Goal: Task Accomplishment & Management: Complete application form

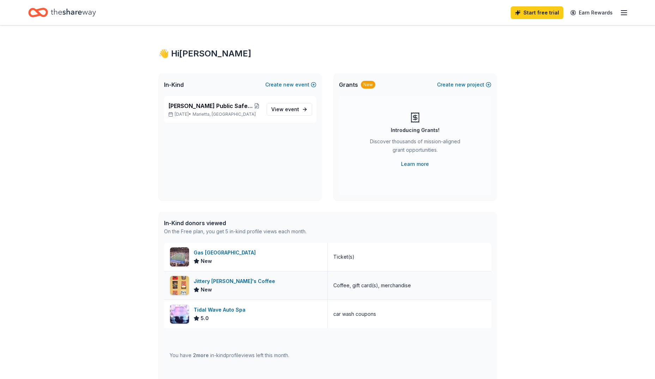
click at [207, 279] on div "Jittery Joe's Coffee" at bounding box center [236, 281] width 84 height 8
click at [194, 103] on span "Cobb Public Safety Charity Golf Classic" at bounding box center [210, 106] width 84 height 8
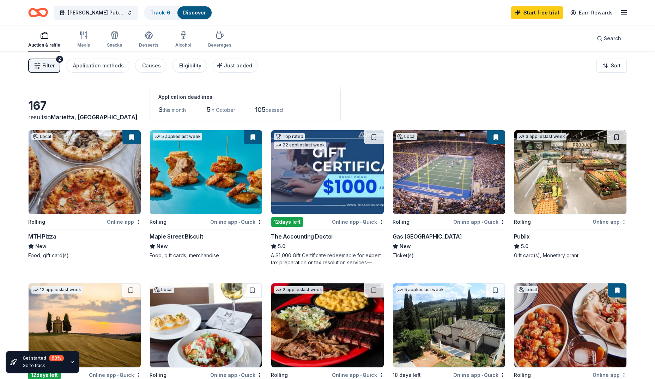
click at [40, 65] on icon "button" at bounding box center [37, 65] width 7 height 7
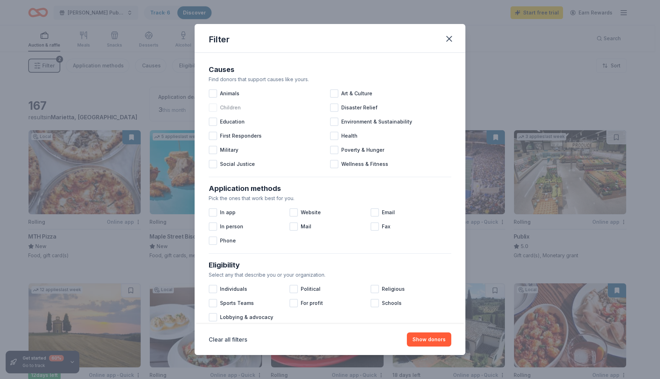
click at [212, 106] on div at bounding box center [213, 107] width 8 height 8
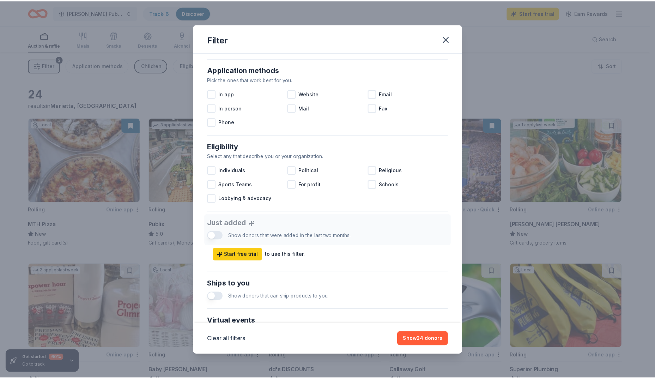
scroll to position [141, 0]
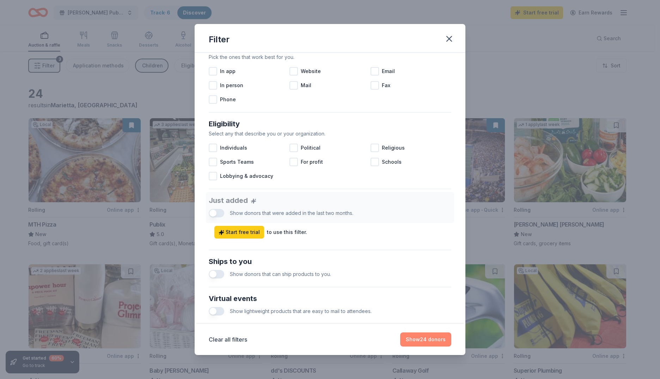
click at [415, 334] on button "Show 24 donors" at bounding box center [425, 339] width 51 height 14
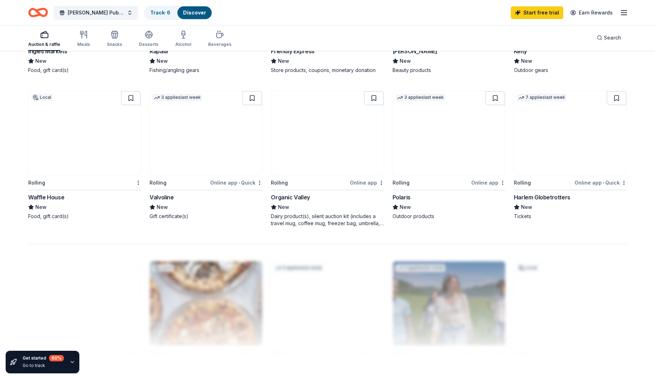
scroll to position [459, 0]
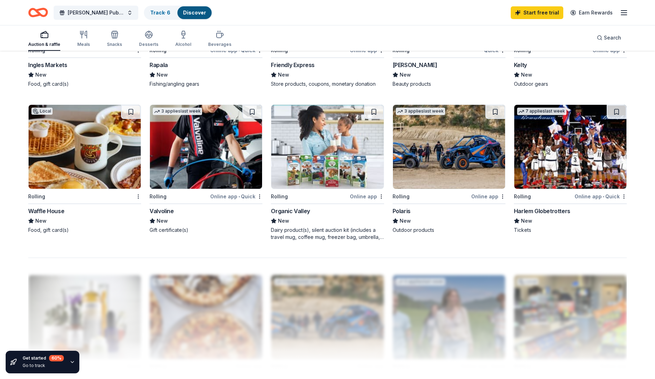
click at [194, 147] on img at bounding box center [206, 147] width 112 height 84
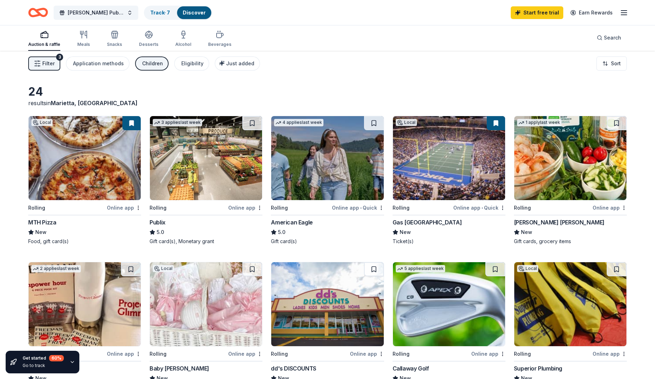
scroll to position [0, 0]
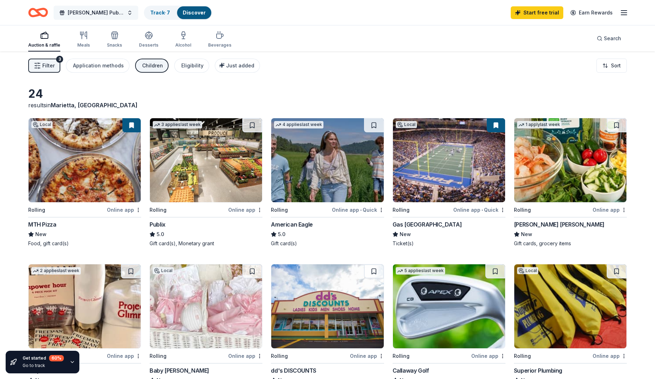
click at [78, 12] on span "[PERSON_NAME] Public Safety Charity Golf Classic" at bounding box center [96, 12] width 56 height 8
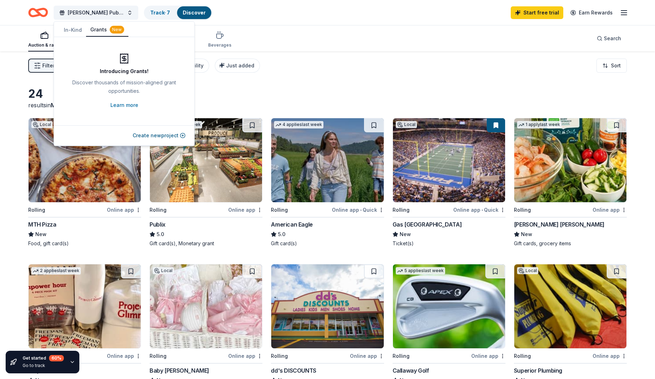
click at [94, 27] on button "Grants New" at bounding box center [107, 29] width 42 height 13
click at [122, 104] on link "Learn more" at bounding box center [124, 105] width 28 height 8
click at [380, 77] on div "Filter 3 Application methods Children Eligibility Just added Sort" at bounding box center [327, 66] width 655 height 28
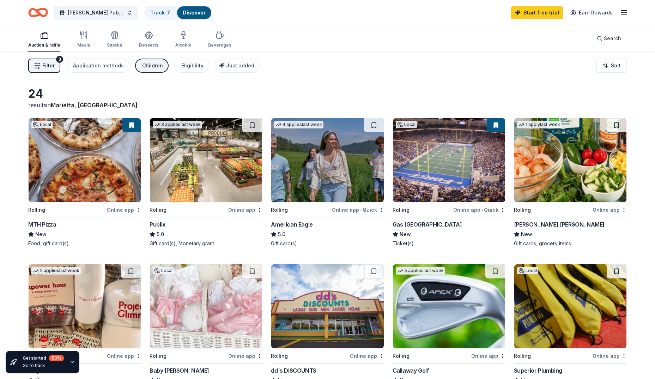
click at [322, 171] on img at bounding box center [327, 160] width 112 height 84
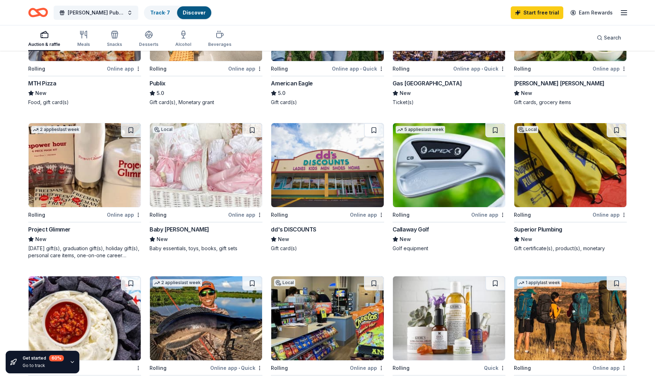
scroll to position [106, 0]
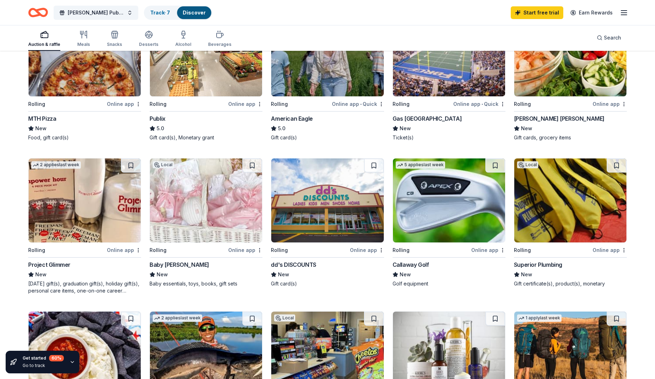
click at [543, 82] on img at bounding box center [570, 54] width 112 height 84
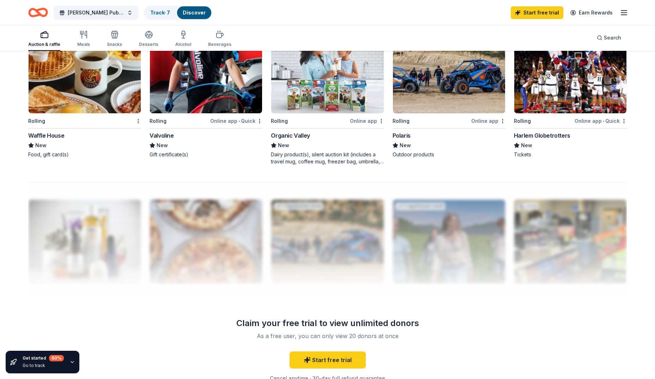
scroll to position [409, 0]
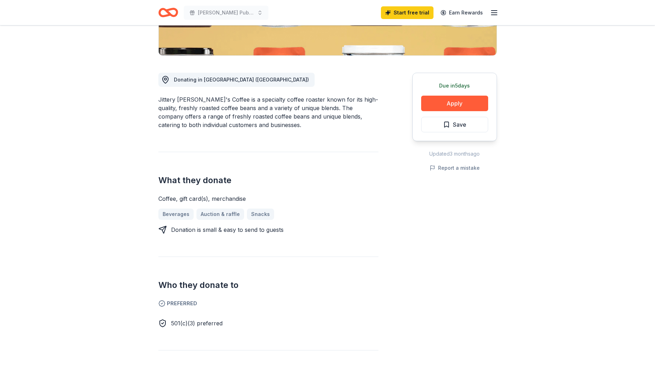
scroll to position [176, 0]
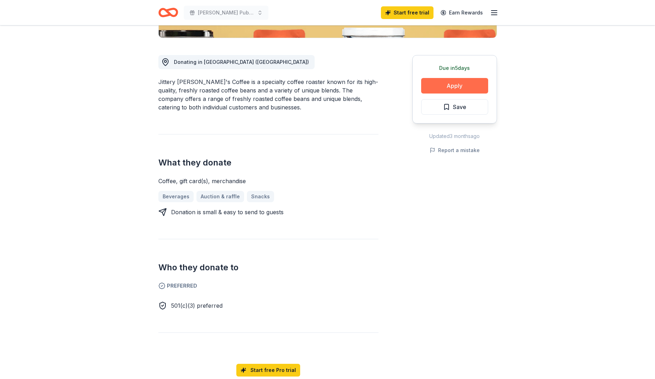
click at [435, 84] on button "Apply" at bounding box center [454, 86] width 67 height 16
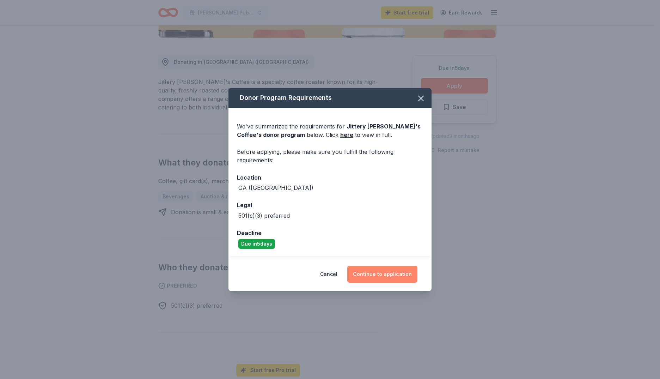
click at [364, 274] on button "Continue to application" at bounding box center [383, 274] width 70 height 17
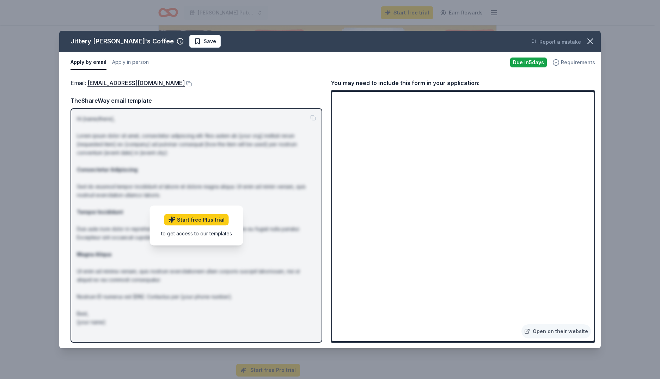
click at [569, 64] on span "Requirements" at bounding box center [578, 62] width 34 height 8
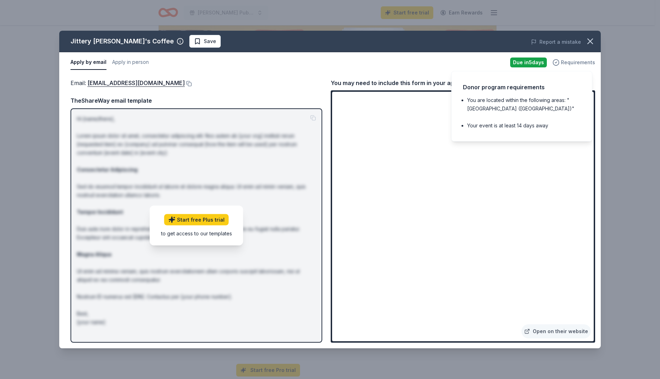
click at [569, 64] on span "Requirements" at bounding box center [578, 62] width 34 height 8
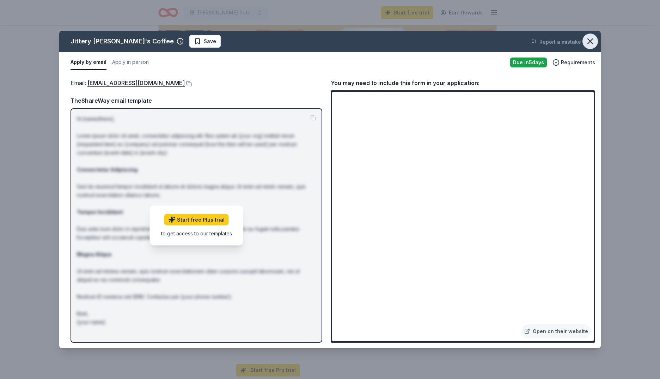
click at [592, 40] on icon "button" at bounding box center [590, 41] width 5 height 5
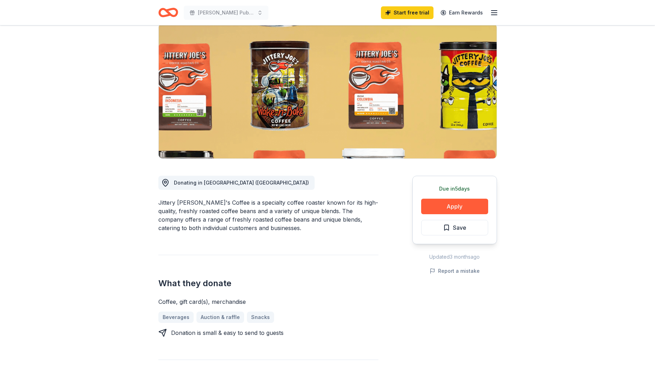
scroll to position [0, 0]
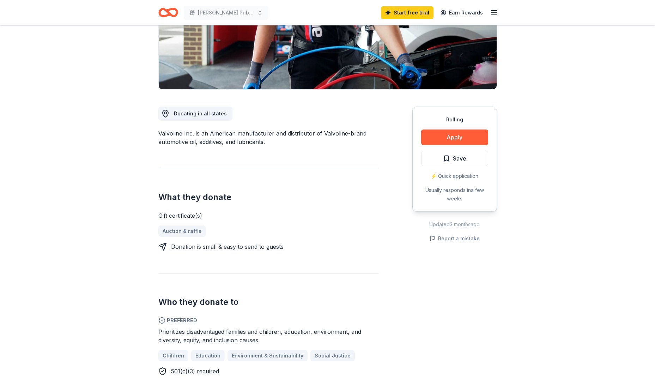
scroll to position [141, 0]
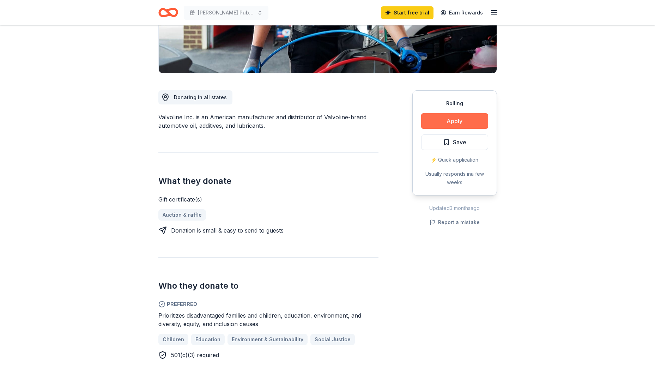
click at [437, 120] on button "Apply" at bounding box center [454, 121] width 67 height 16
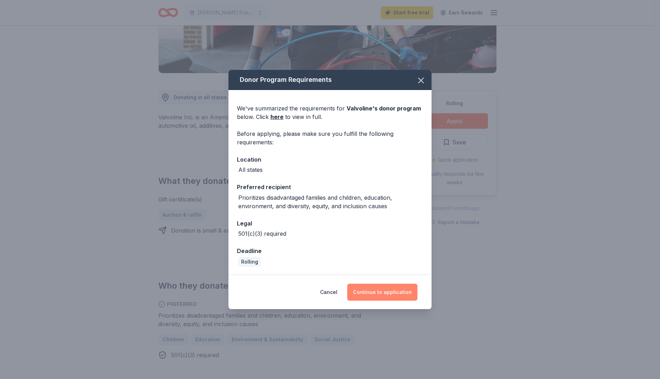
click at [367, 288] on button "Continue to application" at bounding box center [383, 292] width 70 height 17
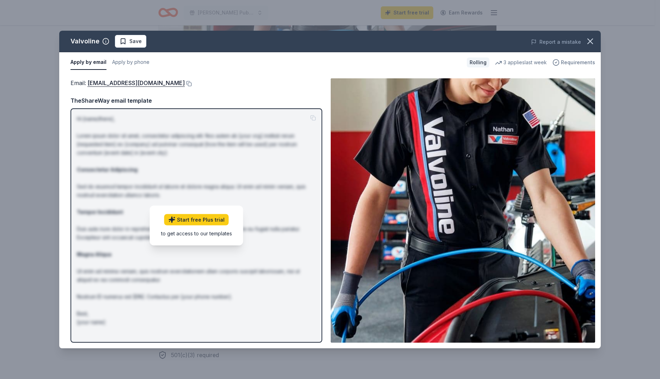
click at [563, 62] on span "Requirements" at bounding box center [578, 62] width 34 height 8
click at [244, 78] on div "Email : contributions@valvoline.com Email : contributions@valvoline.com TheShar…" at bounding box center [330, 211] width 542 height 276
click at [136, 83] on link "contributions@valvoline.com" at bounding box center [135, 82] width 97 height 9
click at [125, 41] on span "Save" at bounding box center [131, 41] width 22 height 8
click at [588, 40] on icon "button" at bounding box center [591, 41] width 10 height 10
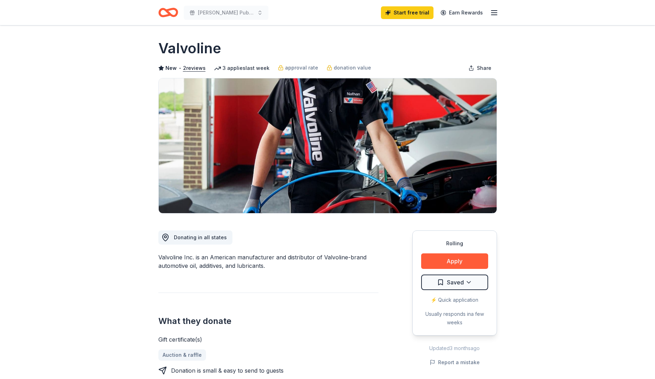
scroll to position [0, 0]
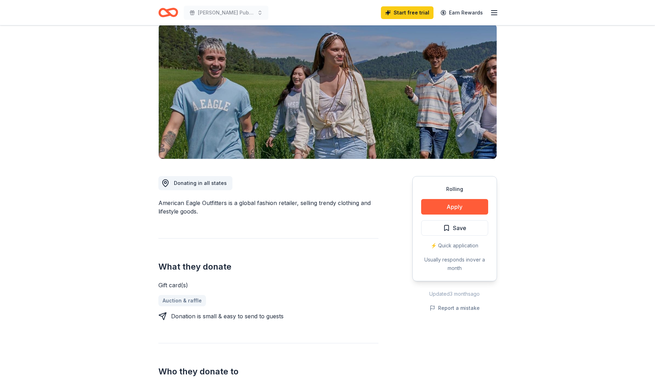
scroll to position [212, 0]
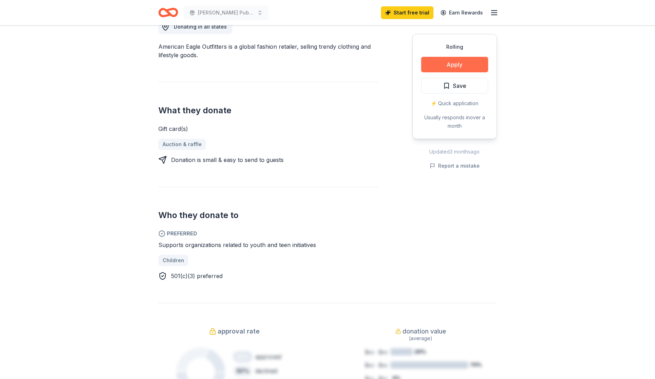
drag, startPoint x: 446, startPoint y: 68, endPoint x: 442, endPoint y: 67, distance: 3.6
click at [442, 67] on button "Apply" at bounding box center [454, 65] width 67 height 16
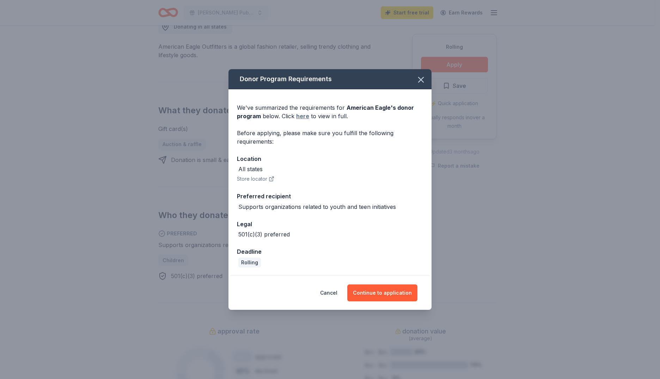
click at [302, 117] on link "here" at bounding box center [302, 116] width 13 height 8
click at [420, 80] on icon "button" at bounding box center [421, 80] width 10 height 10
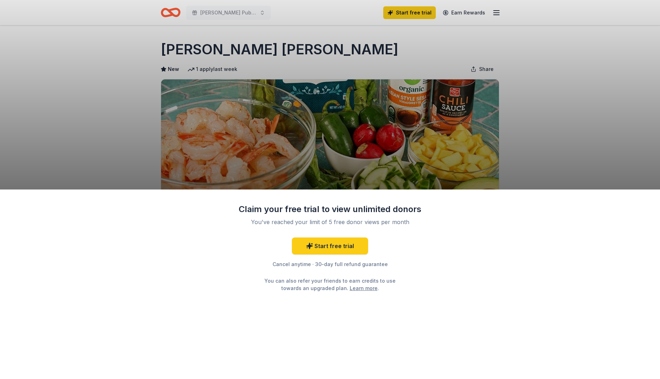
click at [67, 114] on div "Claim your free trial to view unlimited donors You've reached your limit of 5 f…" at bounding box center [330, 189] width 660 height 379
